Goal: Task Accomplishment & Management: Manage account settings

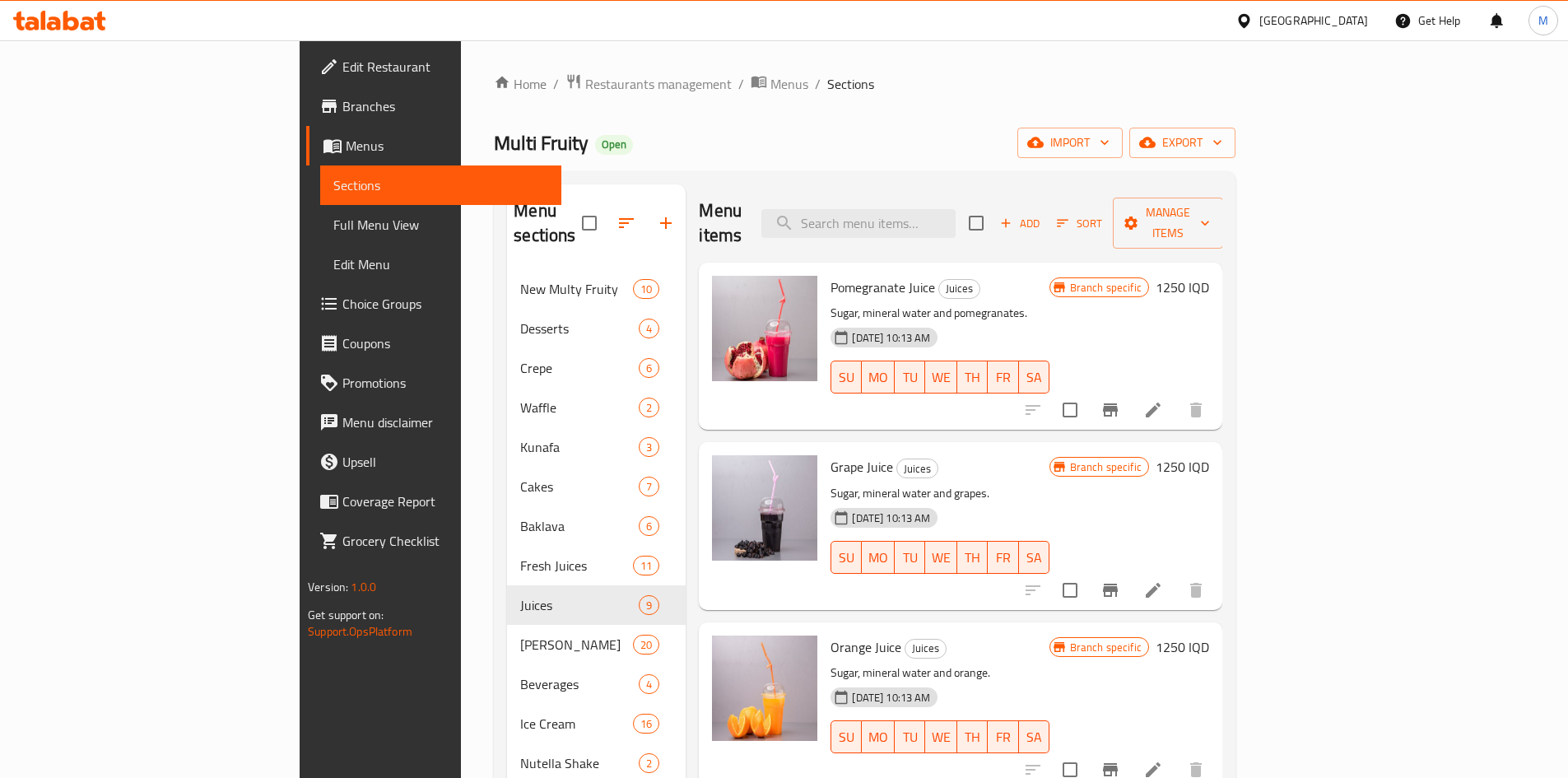
scroll to position [231, 0]
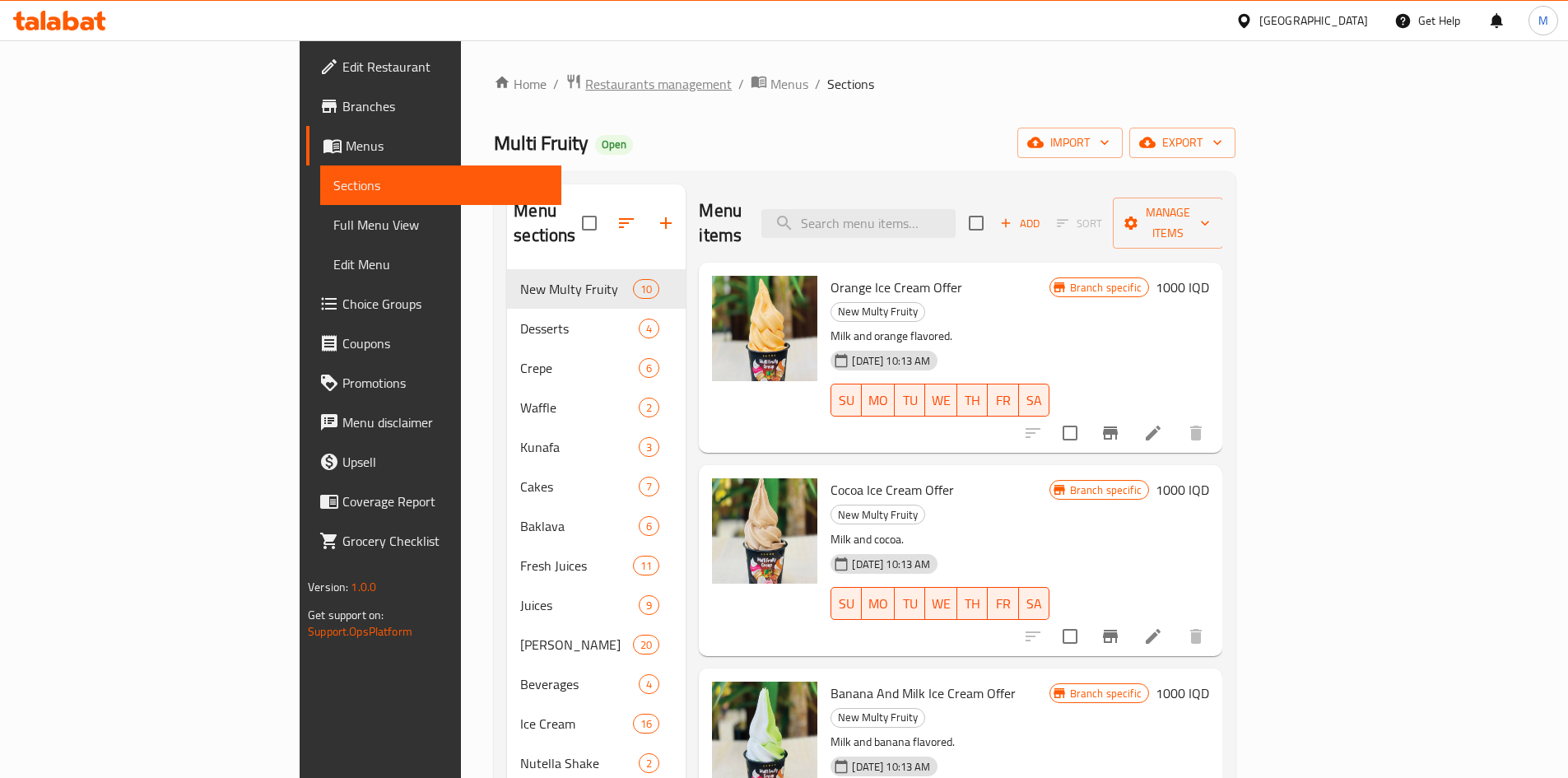
click at [585, 85] on span "Restaurants management" at bounding box center [658, 84] width 146 height 20
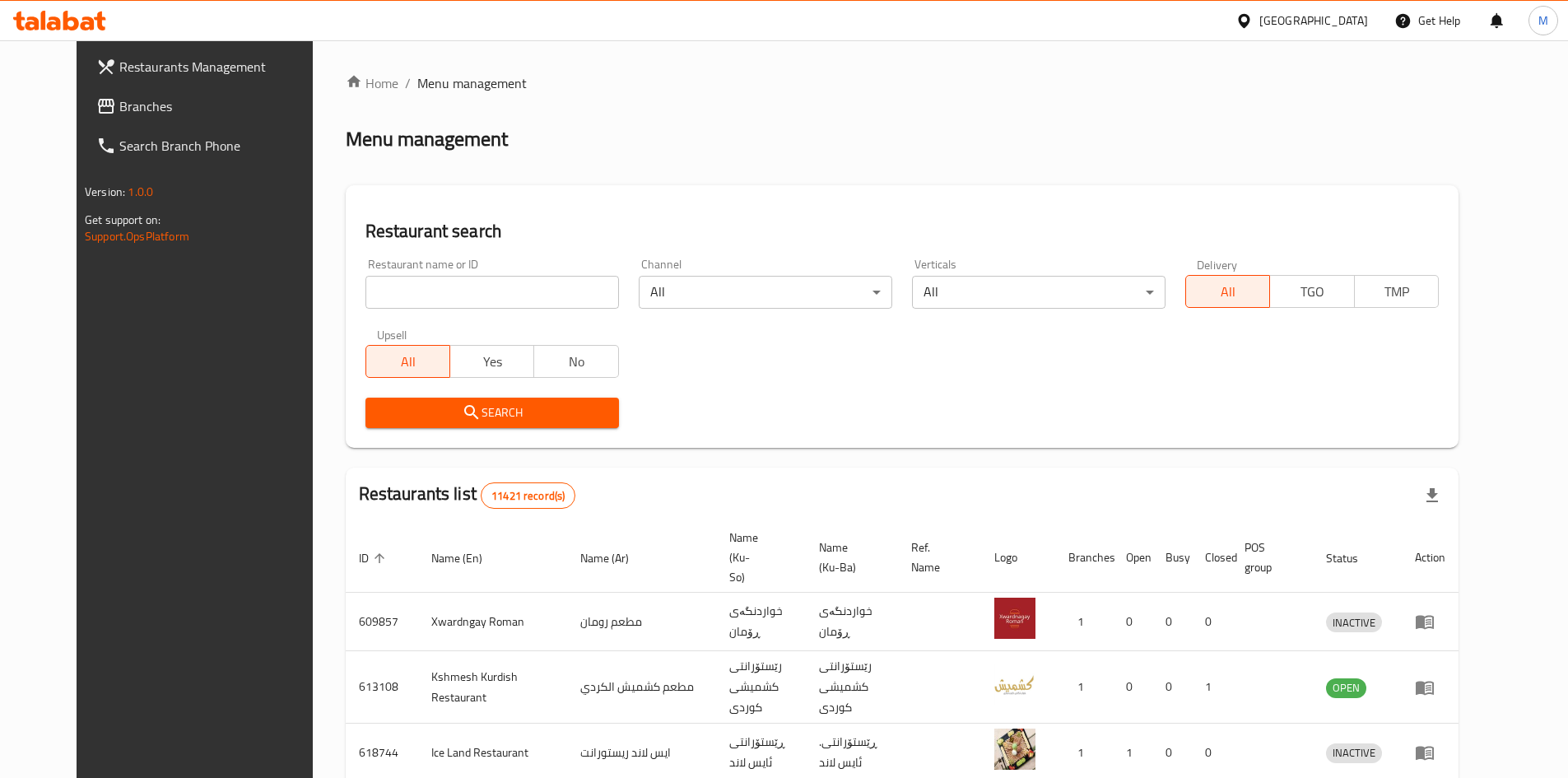
click at [405, 295] on input "search" at bounding box center [492, 291] width 253 height 33
type input "multi"
click button "Search" at bounding box center [492, 412] width 253 height 31
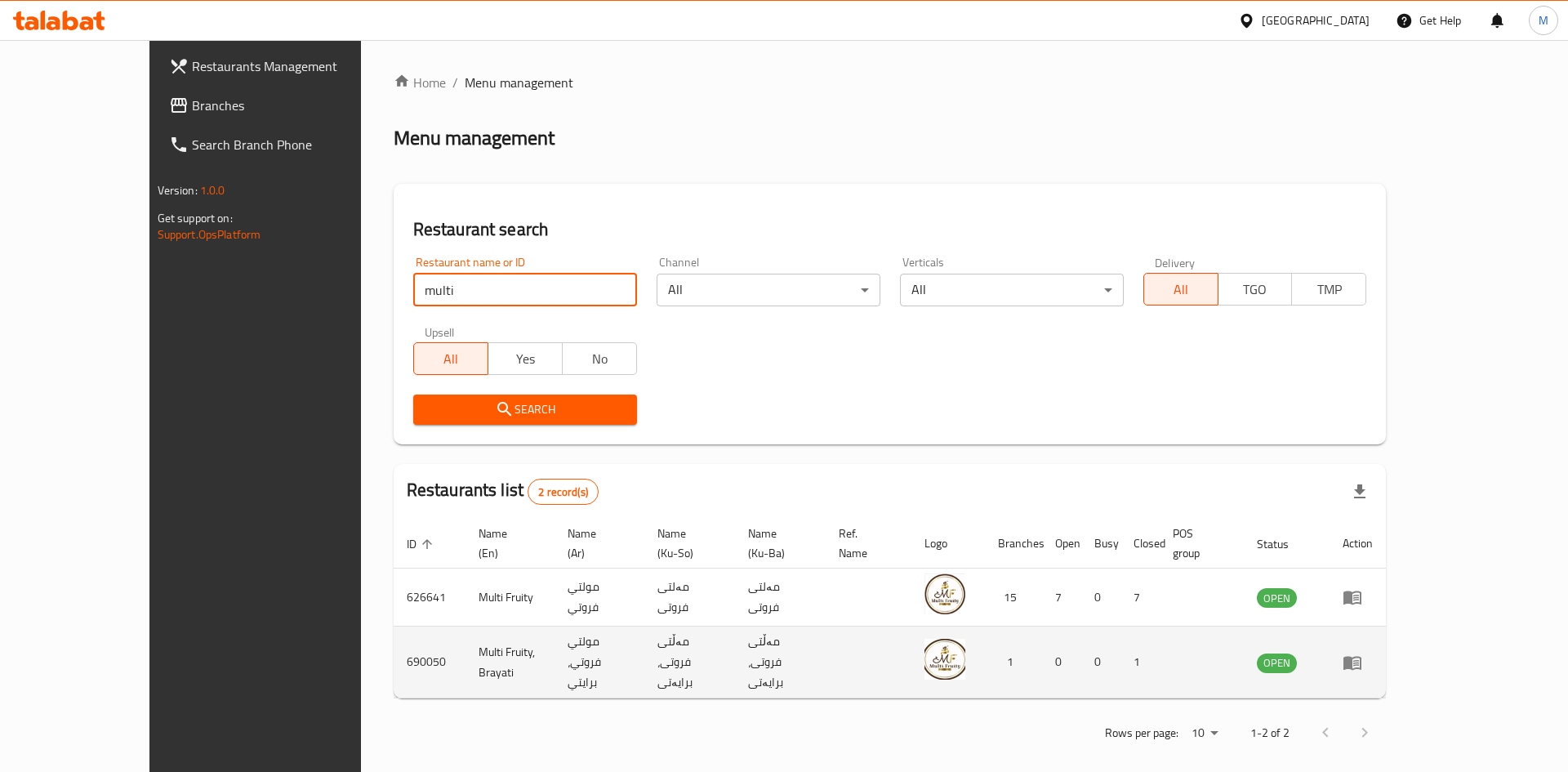
click at [1387, 626] on td "enhanced table" at bounding box center [1357, 662] width 56 height 72
click at [1359, 660] on icon "enhanced table" at bounding box center [1356, 663] width 6 height 7
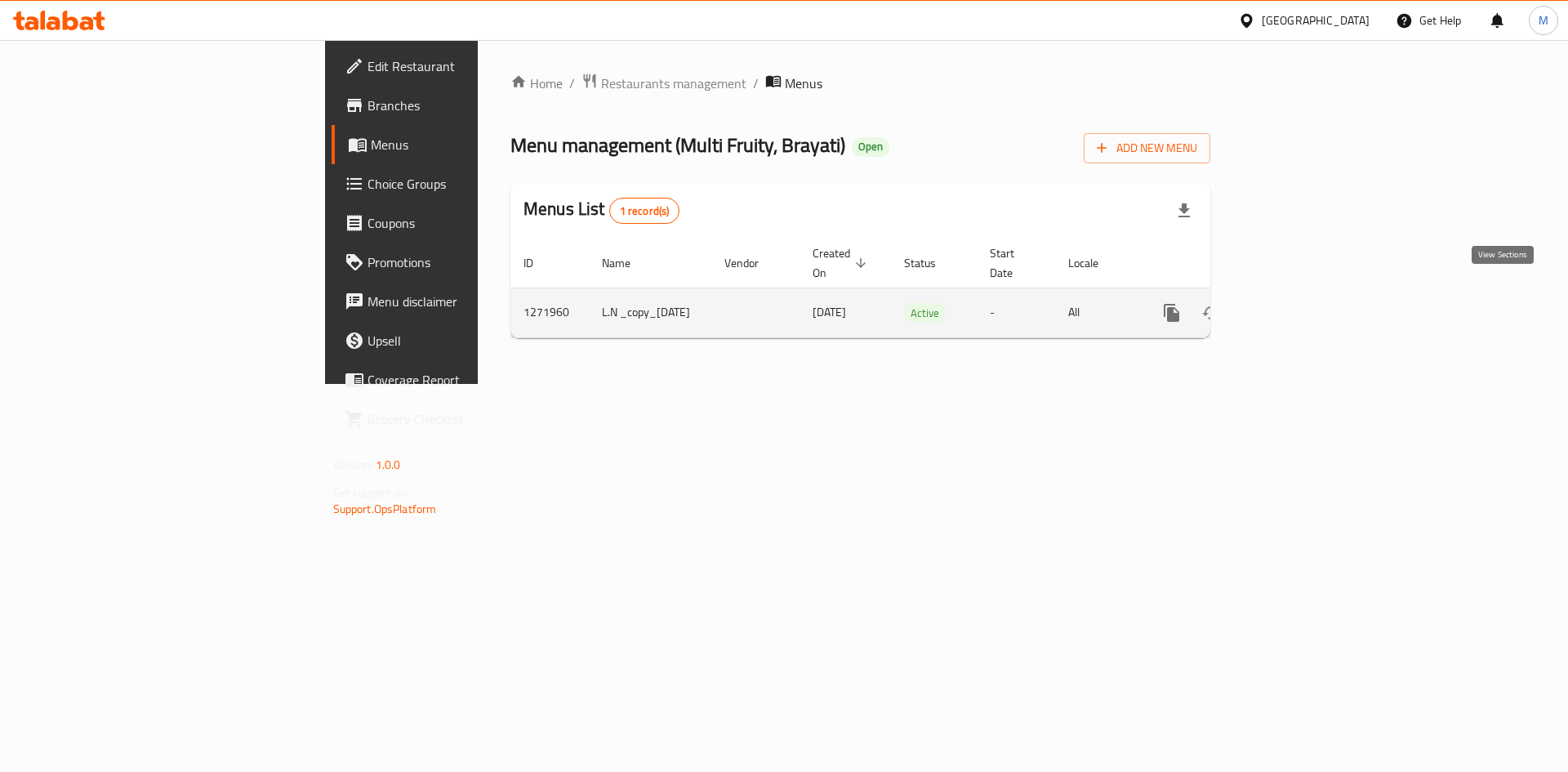
click at [1310, 293] on link "enhanced table" at bounding box center [1290, 313] width 39 height 39
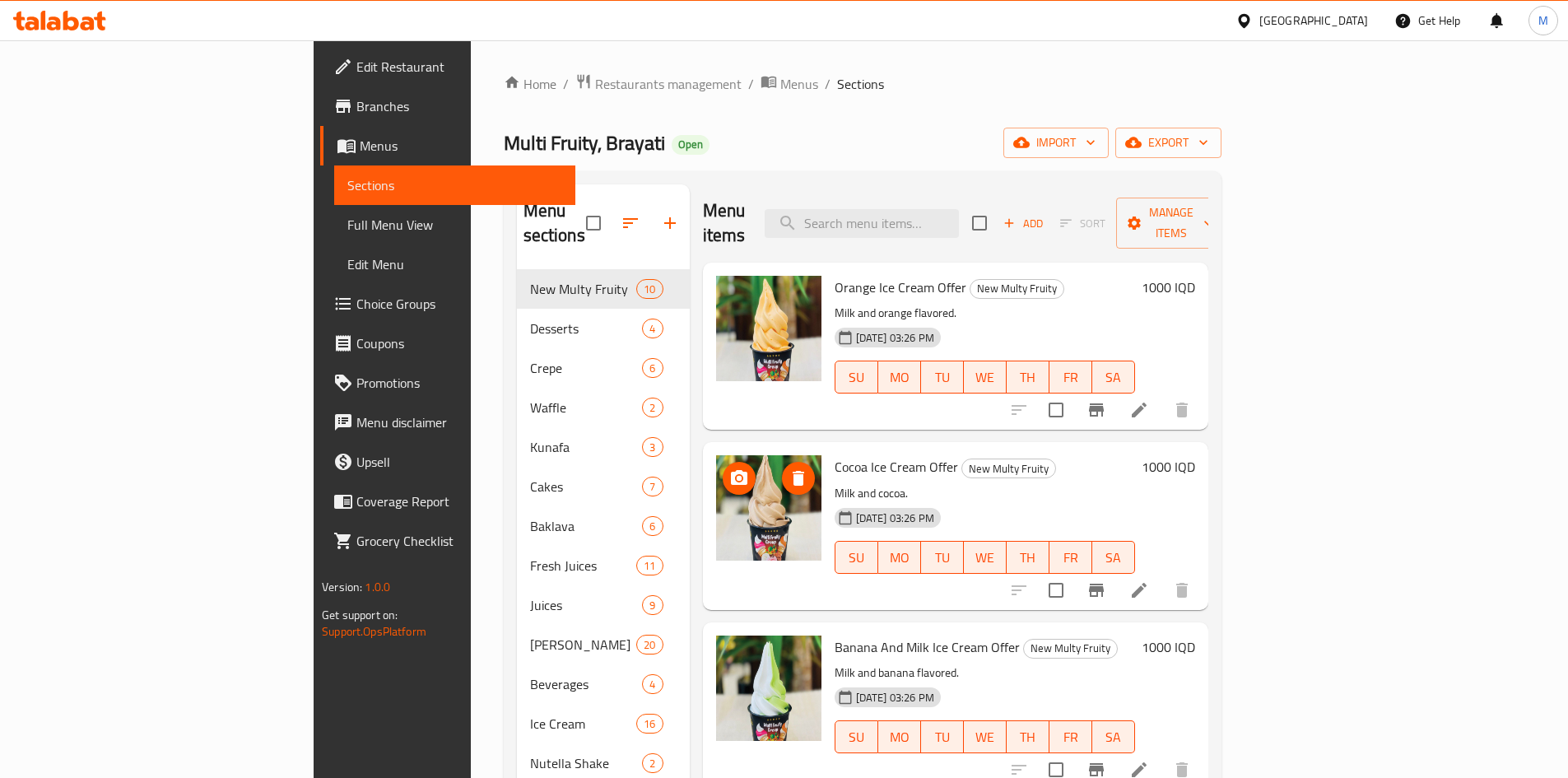
scroll to position [165, 0]
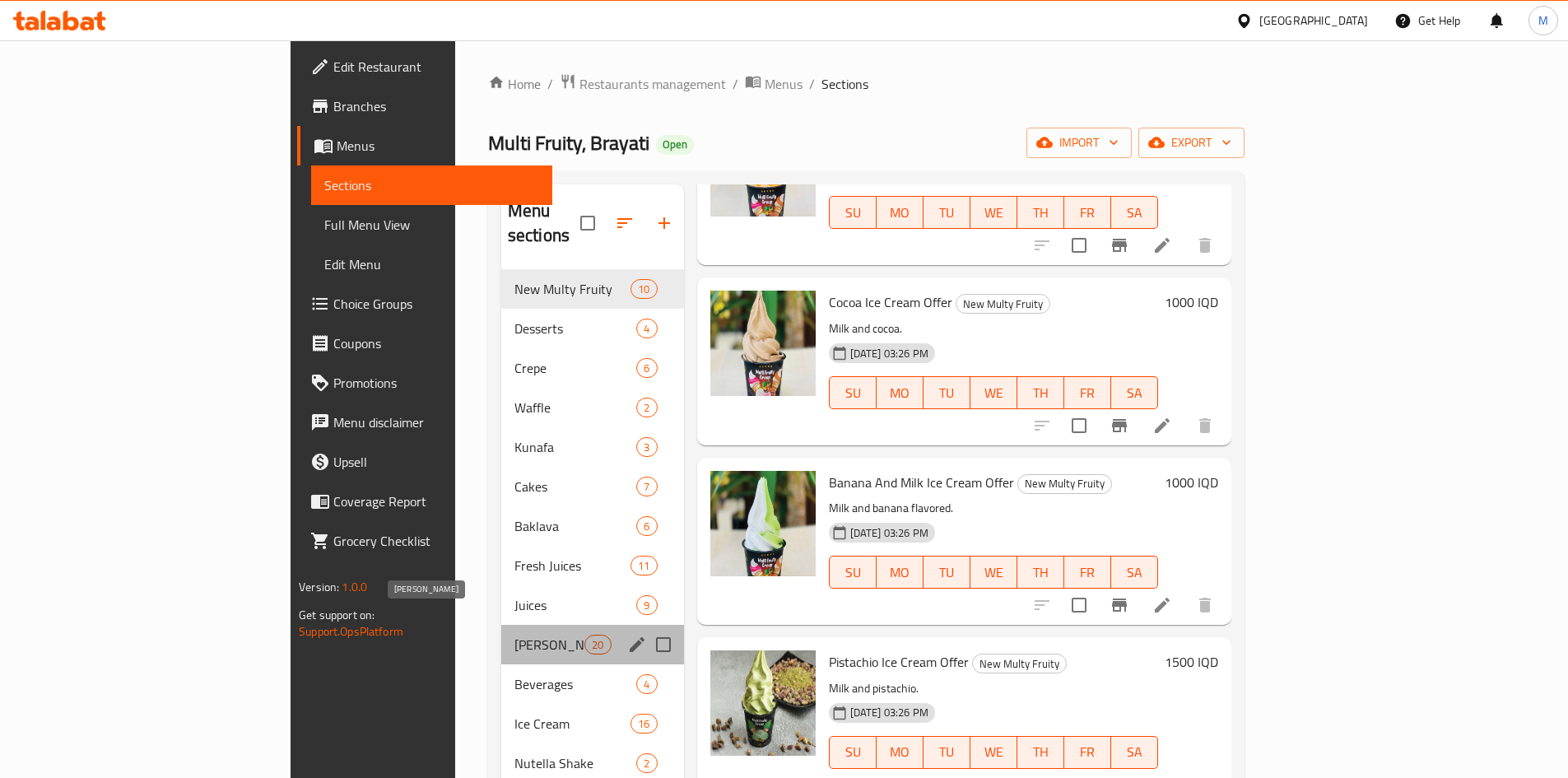
click at [515, 635] on span "[PERSON_NAME]" at bounding box center [549, 645] width 70 height 20
